Goal: Check status: Check status

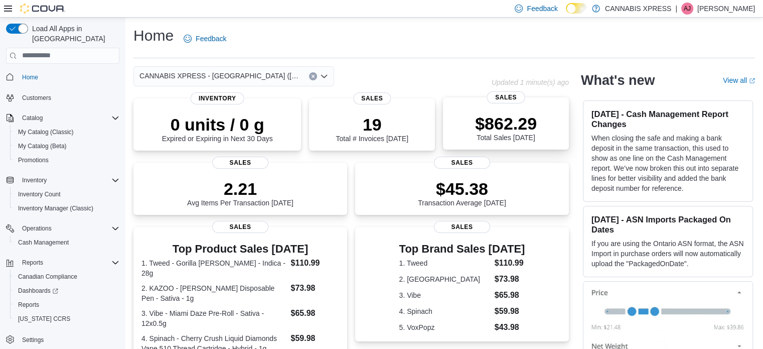
click at [493, 128] on p "$862.29" at bounding box center [506, 123] width 62 height 20
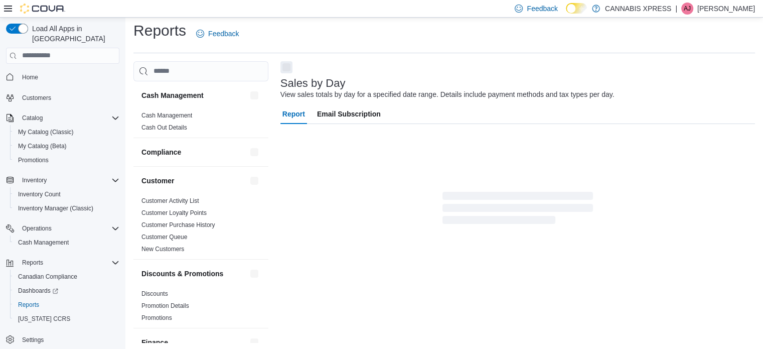
scroll to position [7, 0]
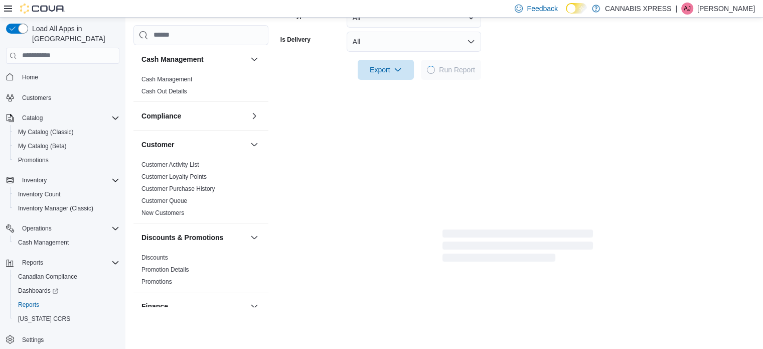
scroll to position [263, 0]
